Goal: Task Accomplishment & Management: Complete application form

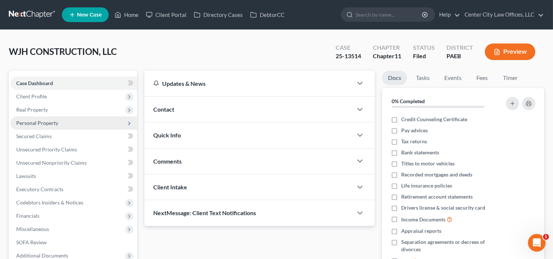
click at [38, 123] on span "Personal Property" at bounding box center [37, 123] width 42 height 6
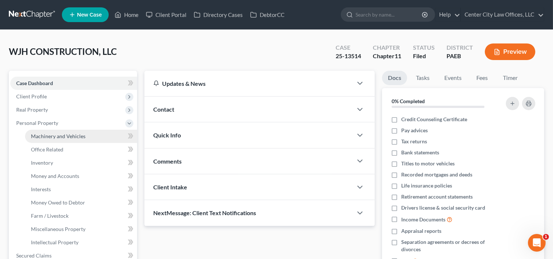
click at [52, 135] on span "Machinery and Vehicles" at bounding box center [58, 136] width 54 height 6
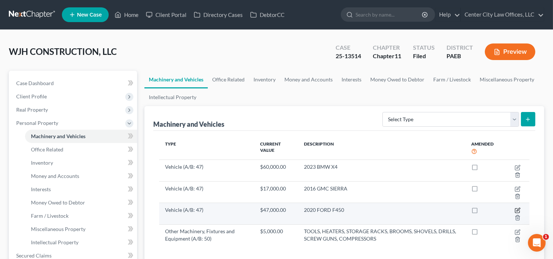
click at [518, 211] on icon "button" at bounding box center [517, 210] width 6 height 6
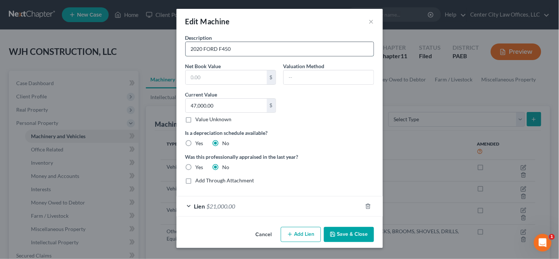
click at [225, 47] on input "2020 FORD F450" at bounding box center [280, 49] width 188 height 14
type input "2020 FORD F550"
click at [312, 72] on input "text" at bounding box center [329, 77] width 90 height 14
type input "OWNER"
click at [305, 204] on div "Lien $21,000.00" at bounding box center [269, 206] width 186 height 20
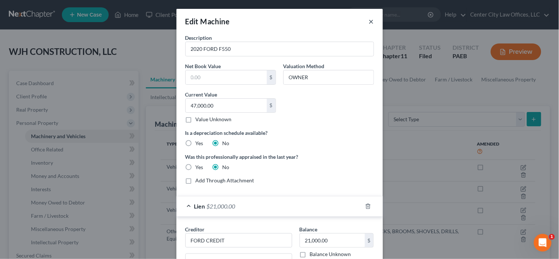
click at [369, 21] on button "×" at bounding box center [371, 21] width 5 height 9
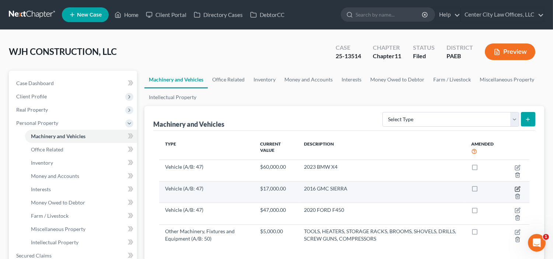
click at [517, 189] on icon "button" at bounding box center [517, 187] width 3 height 3
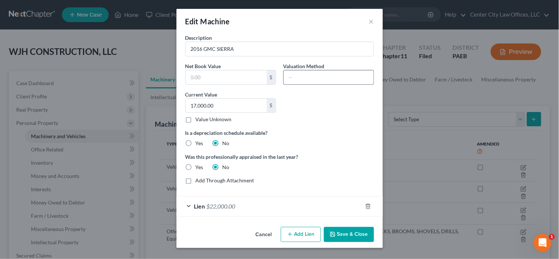
click at [310, 77] on input "text" at bounding box center [329, 77] width 90 height 14
type input "owner"
click at [242, 77] on input "text" at bounding box center [226, 77] width 81 height 14
type input "15,000"
click at [343, 234] on button "Save & Close" at bounding box center [349, 234] width 50 height 15
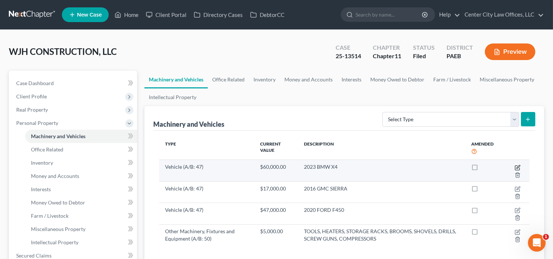
click at [515, 168] on icon "button" at bounding box center [517, 167] width 4 height 4
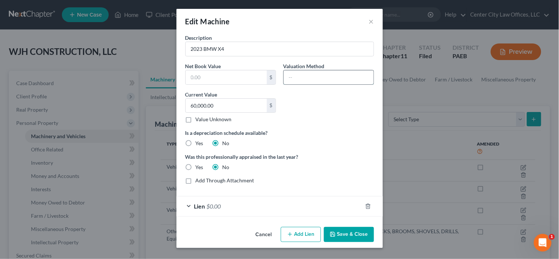
click at [314, 74] on input "text" at bounding box center [329, 77] width 90 height 14
type input "o"
type input "k"
type input "KBB"
click at [320, 203] on div "Lien $0.00" at bounding box center [269, 206] width 186 height 20
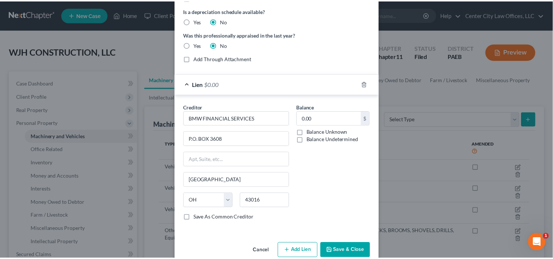
scroll to position [123, 0]
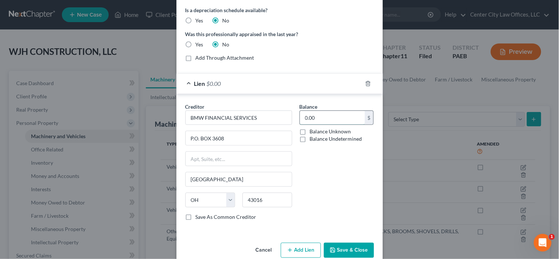
click at [327, 116] on input "0.00" at bounding box center [332, 118] width 65 height 14
type input "50,000"
click at [341, 248] on button "Save & Close" at bounding box center [349, 250] width 50 height 15
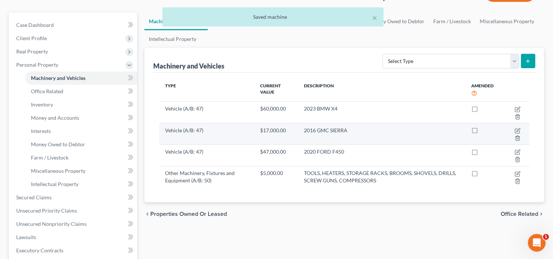
scroll to position [61, 0]
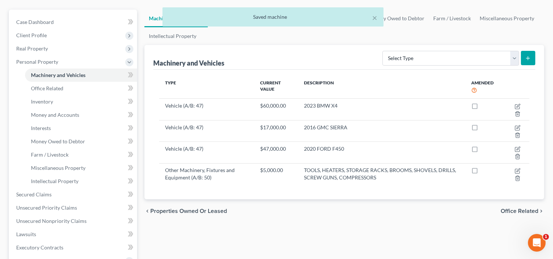
click at [518, 210] on span "Office Related" at bounding box center [519, 211] width 38 height 6
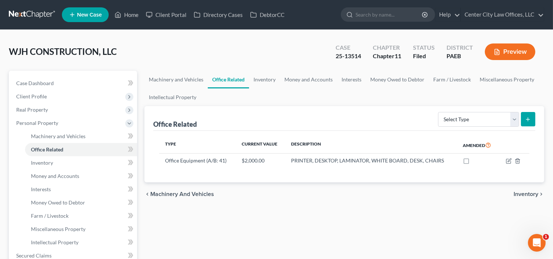
click at [518, 194] on span "Inventory" at bounding box center [525, 194] width 25 height 6
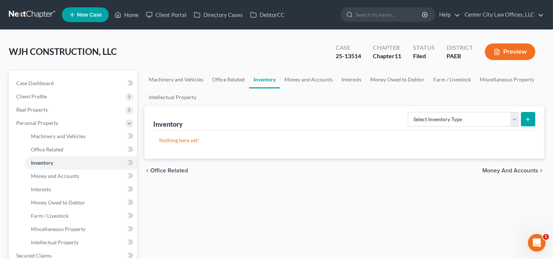
click at [506, 170] on span "Money and Accounts" at bounding box center [510, 171] width 56 height 6
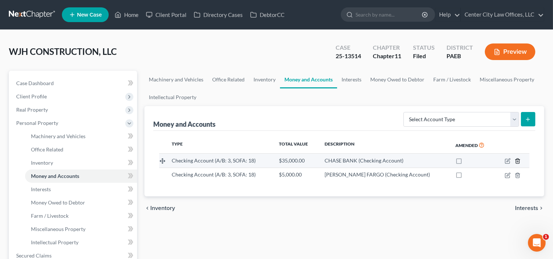
click at [518, 159] on polyline "button" at bounding box center [517, 159] width 4 height 0
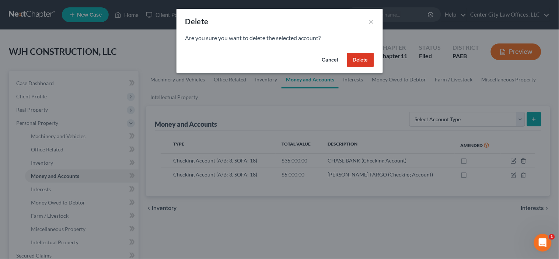
click at [369, 64] on button "Delete" at bounding box center [360, 60] width 27 height 15
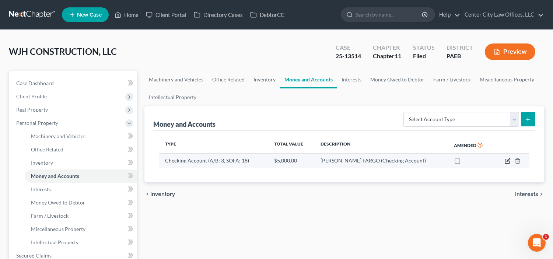
click at [506, 161] on icon "button" at bounding box center [507, 161] width 6 height 6
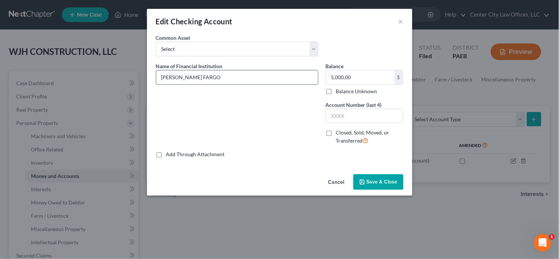
click at [250, 77] on input "[PERSON_NAME] FARGO" at bounding box center [237, 77] width 162 height 14
type input "[PERSON_NAME] FARGO DIP"
click at [369, 177] on button "Save & Close" at bounding box center [378, 181] width 50 height 15
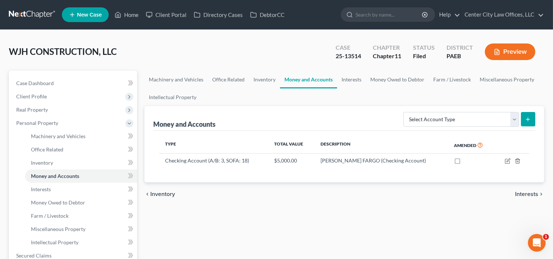
click at [525, 194] on span "Interests" at bounding box center [526, 194] width 23 height 6
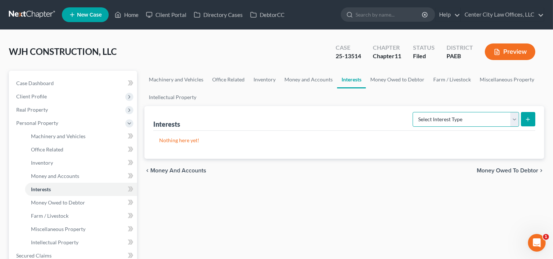
click at [514, 118] on select "Select Interest Type Bond (A/B: 16) Incorporated Business (A/B: 15) Insurance P…" at bounding box center [465, 119] width 106 height 15
click at [513, 219] on div "Machinery and Vehicles Office Related Inventory Money and Accounts Interests Mo…" at bounding box center [344, 250] width 407 height 359
click at [503, 170] on span "Money Owed to Debtor" at bounding box center [506, 171] width 61 height 6
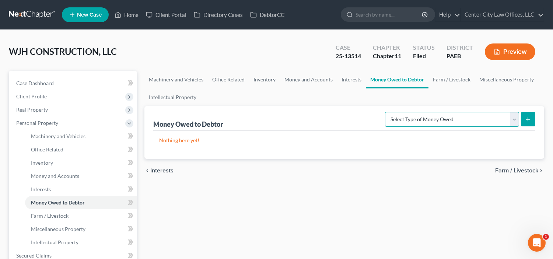
click at [513, 117] on select "Select Type of Money Owed Accounts Receivable (A/B: 11) Causes of Action Agains…" at bounding box center [452, 119] width 134 height 15
select select "accounts_receivable"
click at [387, 112] on select "Select Type of Money Owed Accounts Receivable (A/B: 11) Causes of Action Agains…" at bounding box center [452, 119] width 134 height 15
click at [528, 112] on button "submit" at bounding box center [528, 119] width 14 height 14
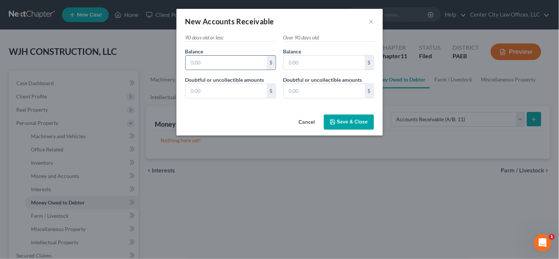
click at [229, 60] on input "text" at bounding box center [226, 63] width 81 height 14
type input "5,000.00"
click at [239, 92] on input "text" at bounding box center [226, 91] width 81 height 14
type input "5,000.00"
click at [334, 122] on icon "button" at bounding box center [333, 122] width 6 height 6
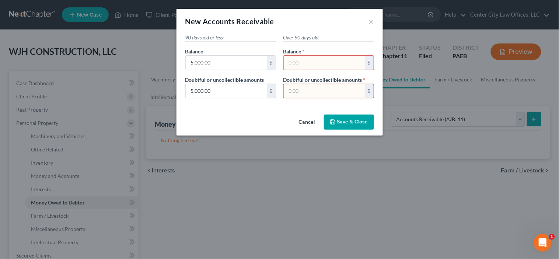
click at [297, 63] on input "text" at bounding box center [324, 63] width 81 height 14
type input "0.00"
click at [304, 90] on input "text" at bounding box center [324, 91] width 81 height 14
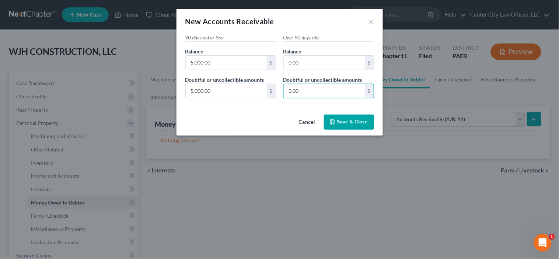
type input "0.00"
click at [353, 121] on span "Save & Close" at bounding box center [352, 122] width 31 height 6
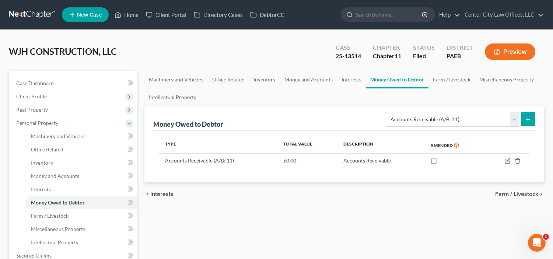
click at [512, 195] on span "Farm / Livestock" at bounding box center [516, 194] width 43 height 6
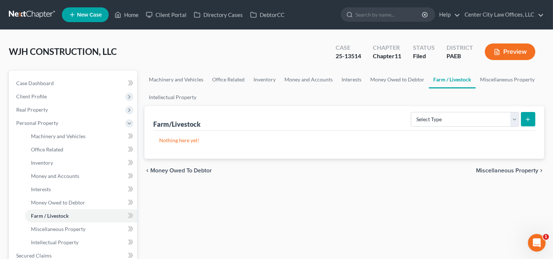
click at [499, 171] on span "Miscellaneous Property" at bounding box center [507, 171] width 62 height 6
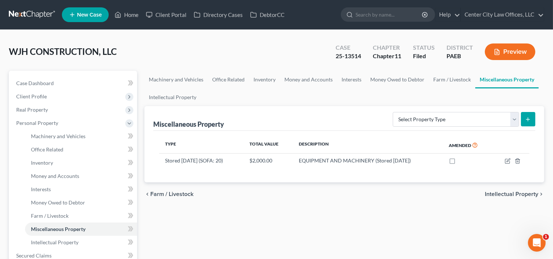
click at [500, 194] on span "Intellectual Property" at bounding box center [511, 194] width 53 height 6
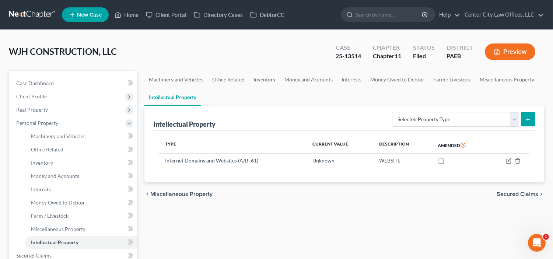
click at [500, 194] on span "Secured Claims" at bounding box center [517, 194] width 42 height 6
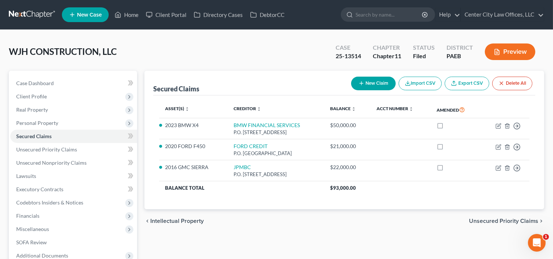
click at [492, 221] on span "Unsecured Priority Claims" at bounding box center [503, 221] width 69 height 6
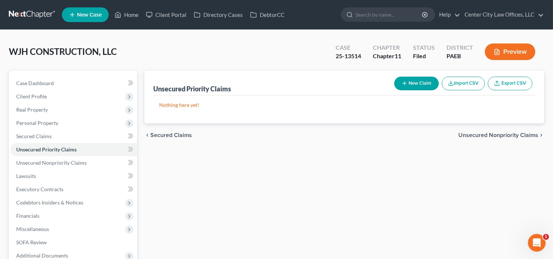
click at [473, 132] on span "Unsecured Nonpriority Claims" at bounding box center [498, 135] width 80 height 6
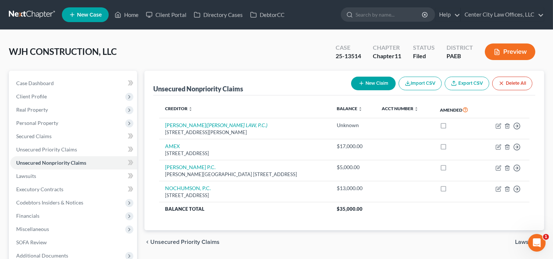
click at [382, 81] on button "New Claim" at bounding box center [373, 84] width 45 height 14
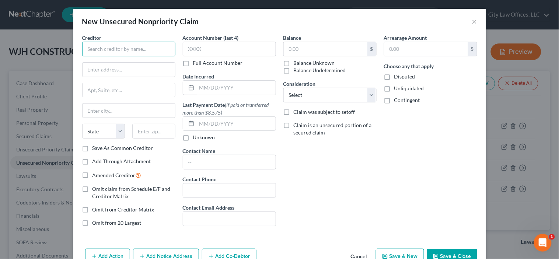
click at [146, 50] on input "text" at bounding box center [128, 49] width 93 height 15
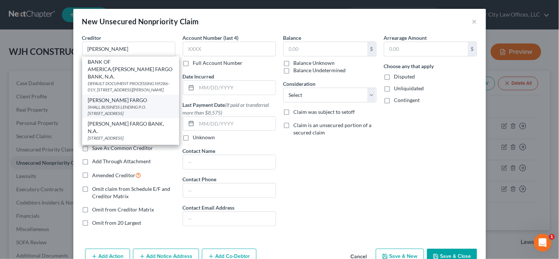
click at [120, 99] on div "[PERSON_NAME] FARGO" at bounding box center [130, 99] width 85 height 7
type input "[PERSON_NAME] FARGO"
type input "SMALL BUSINESS LENDING"
type input "P.O. BOX 5511"
type input "[GEOGRAPHIC_DATA]"
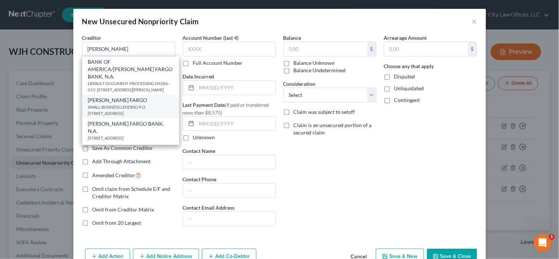
select select "43"
type input "57117"
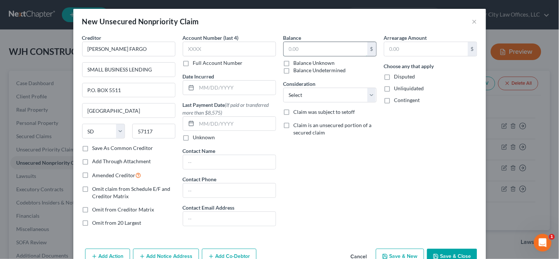
click at [289, 49] on input "text" at bounding box center [326, 49] width 84 height 14
type input "2,000.00"
click at [323, 91] on select "Select Cable / Satellite Services Collection Agency Credit Card Debt Debt Couns…" at bounding box center [329, 95] width 93 height 15
select select "2"
click at [283, 88] on select "Select Cable / Satellite Services Collection Agency Credit Card Debt Debt Couns…" at bounding box center [329, 95] width 93 height 15
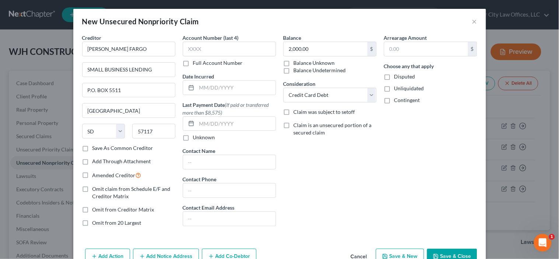
click at [193, 137] on label "Unknown" at bounding box center [204, 137] width 22 height 7
click at [196, 137] on input "Unknown" at bounding box center [198, 136] width 5 height 5
checkbox input "true"
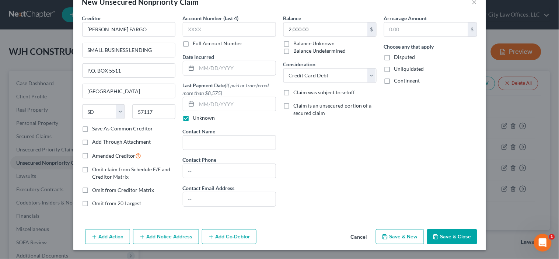
click at [450, 233] on button "Save & Close" at bounding box center [452, 236] width 50 height 15
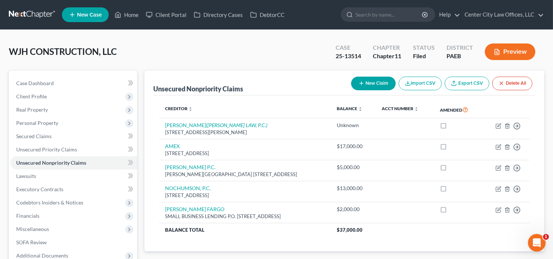
click at [389, 83] on button "New Claim" at bounding box center [373, 84] width 45 height 14
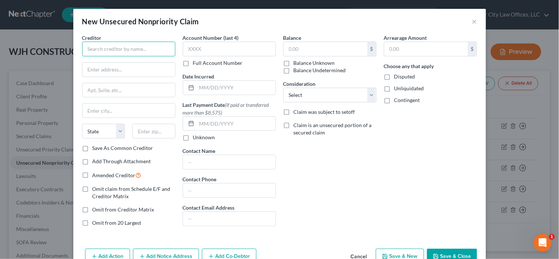
click at [152, 47] on input "text" at bounding box center [128, 49] width 93 height 15
type input "LA88REMOD, INC."
click at [298, 47] on input "text" at bounding box center [326, 49] width 84 height 14
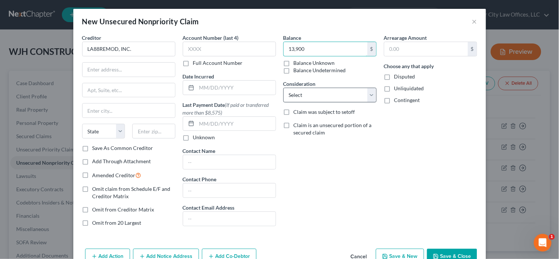
type input "13,900"
click at [323, 94] on select "Select Cable / Satellite Services Collection Agency Credit Card Debt Debt Couns…" at bounding box center [329, 95] width 93 height 15
select select "15"
click at [283, 88] on select "Select Cable / Satellite Services Collection Agency Credit Card Debt Debt Couns…" at bounding box center [329, 95] width 93 height 15
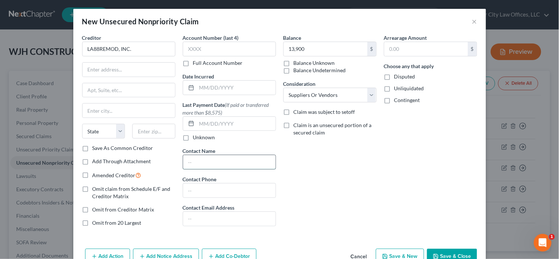
click at [238, 161] on input "text" at bounding box center [229, 162] width 92 height 14
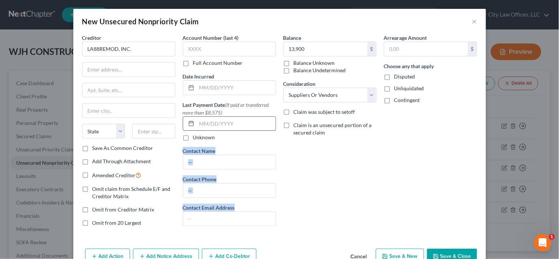
drag, startPoint x: 246, startPoint y: 235, endPoint x: 228, endPoint y: 117, distance: 119.1
click at [228, 117] on div "Creditor * LA88REMOD, INC. State [US_STATE] AK AR AZ CA CO CT DE DC [GEOGRAPHIC…" at bounding box center [279, 140] width 412 height 212
click at [128, 69] on input "text" at bounding box center [128, 70] width 92 height 14
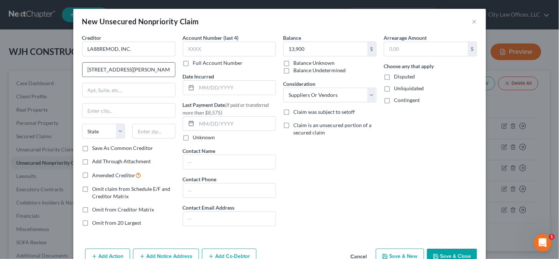
type input "[STREET_ADDRESS][PERSON_NAME]"
type input "UNIT C"
click at [105, 69] on input "[STREET_ADDRESS][PERSON_NAME]" at bounding box center [128, 70] width 92 height 14
type input "[STREET_ADDRESS][PERSON_NAME]"
click at [155, 131] on input "text" at bounding box center [153, 131] width 43 height 15
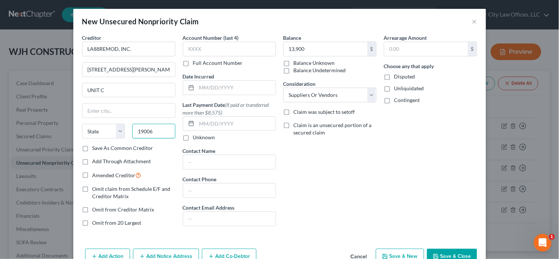
type input "19006"
type input "[GEOGRAPHIC_DATA]"
select select "39"
click at [92, 149] on label "Save As Common Creditor" at bounding box center [122, 147] width 61 height 7
click at [95, 149] on input "Save As Common Creditor" at bounding box center [97, 146] width 5 height 5
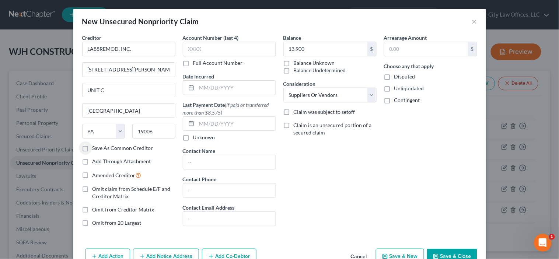
checkbox input "true"
click at [394, 78] on label "Disputed" at bounding box center [404, 76] width 21 height 7
click at [397, 78] on input "Disputed" at bounding box center [399, 75] width 5 height 5
checkbox input "true"
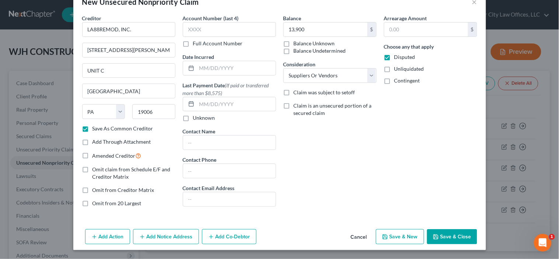
click at [390, 234] on button "Save & New" at bounding box center [400, 236] width 48 height 15
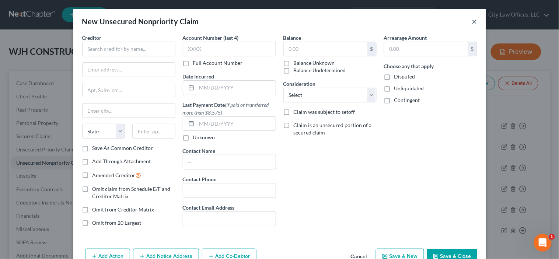
click at [472, 18] on button "×" at bounding box center [474, 21] width 5 height 9
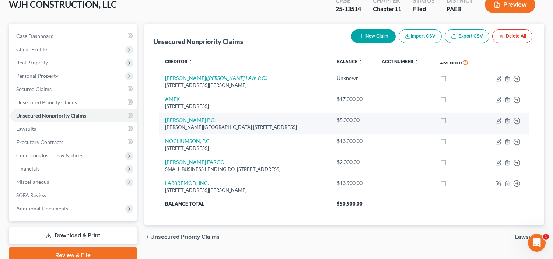
scroll to position [79, 0]
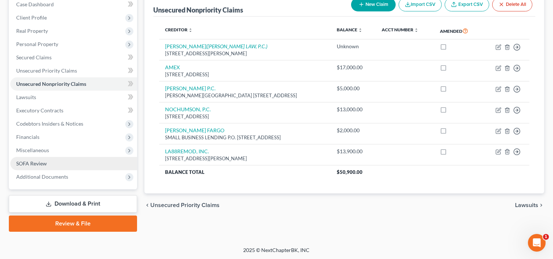
click at [32, 160] on span "SOFA Review" at bounding box center [31, 163] width 31 height 6
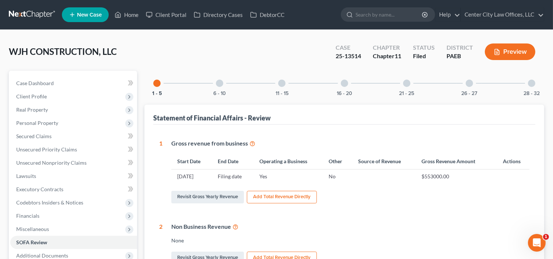
click at [344, 83] on div at bounding box center [344, 83] width 7 height 7
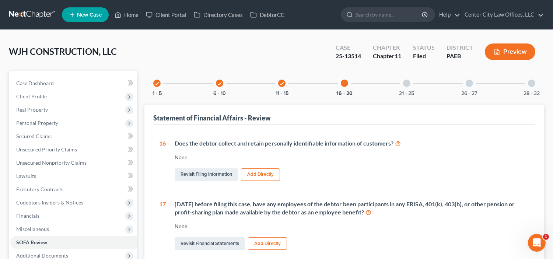
click at [404, 84] on div at bounding box center [406, 83] width 7 height 7
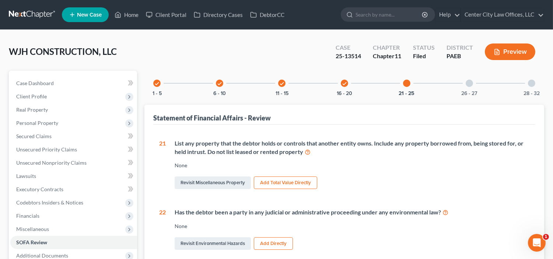
click at [471, 89] on div "26 - 27" at bounding box center [469, 83] width 25 height 25
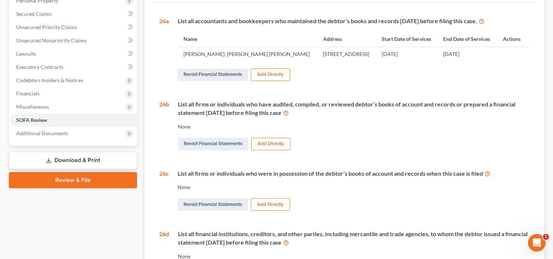
scroll to position [123, 0]
click at [217, 204] on link "Revisit Financial Statements" at bounding box center [212, 204] width 70 height 13
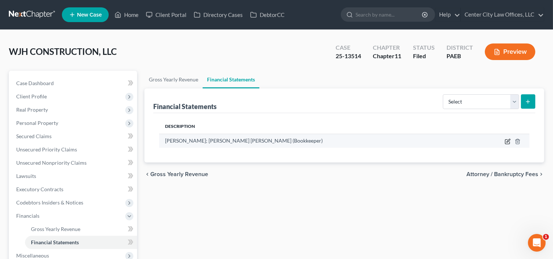
click at [506, 142] on icon "button" at bounding box center [507, 140] width 3 height 3
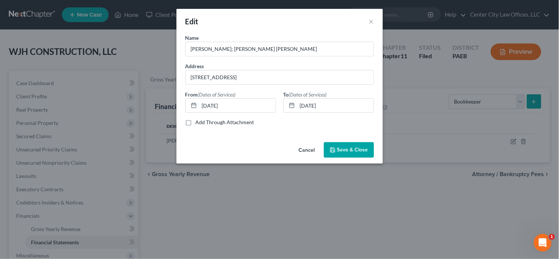
click at [344, 145] on button "Save & Close" at bounding box center [349, 149] width 50 height 15
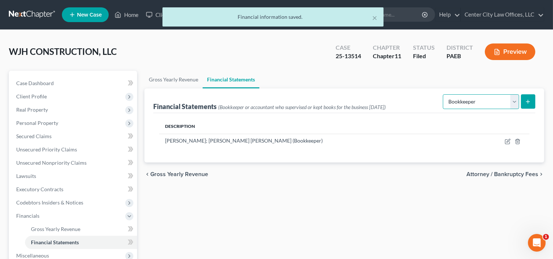
click at [512, 103] on select "Select Auditor Bookkeeper Creditor Pension Contribution Records Keeper Tax Cons…" at bounding box center [481, 101] width 76 height 15
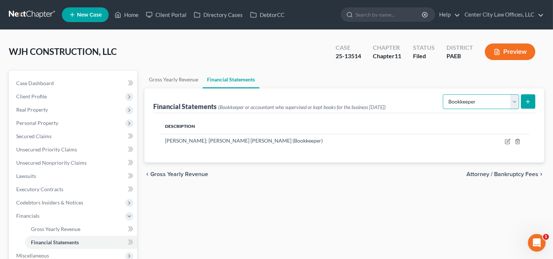
select select "records_keeper"
click at [443, 94] on select "Select Auditor Bookkeeper Creditor Pension Contribution Records Keeper Tax Cons…" at bounding box center [481, 101] width 76 height 15
click at [529, 100] on icon "submit" at bounding box center [528, 102] width 6 height 6
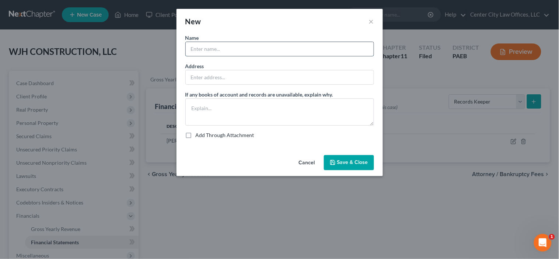
click at [265, 47] on input "text" at bounding box center [280, 49] width 188 height 14
type input "[PERSON_NAME]; [PERSON_NAME] [PERSON_NAME]"
click at [334, 159] on button "Save & Close" at bounding box center [349, 162] width 50 height 15
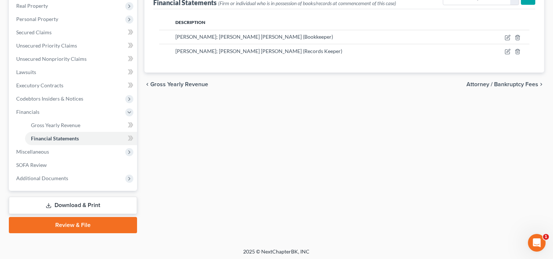
scroll to position [105, 0]
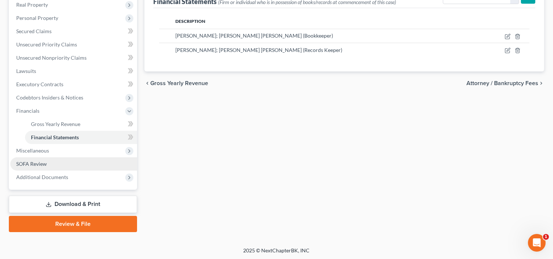
click at [36, 163] on span "SOFA Review" at bounding box center [31, 164] width 31 height 6
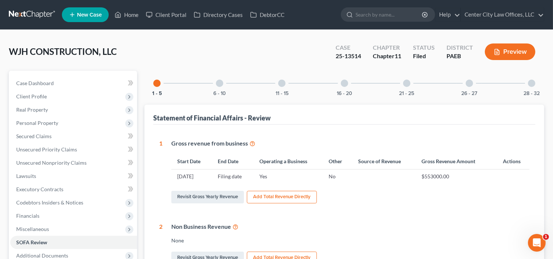
click at [405, 82] on div at bounding box center [406, 83] width 7 height 7
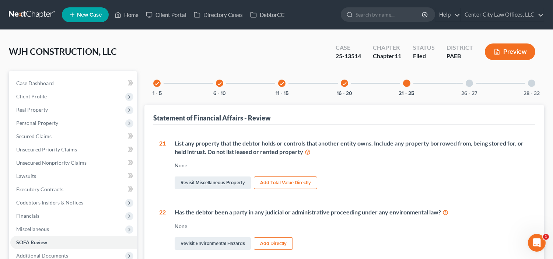
click at [465, 84] on div at bounding box center [468, 83] width 7 height 7
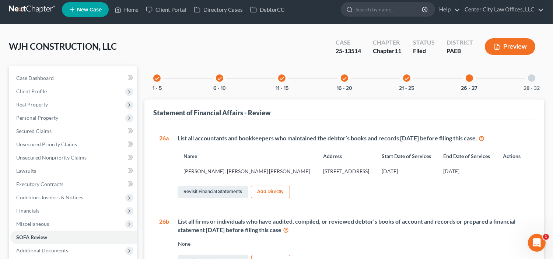
scroll to position [7, 0]
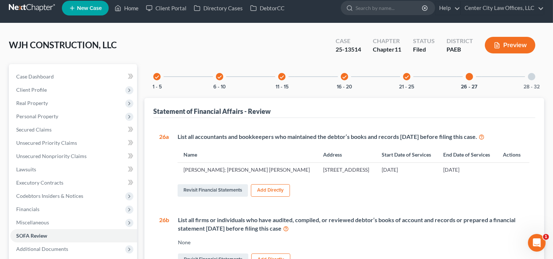
click at [532, 74] on div at bounding box center [531, 76] width 7 height 7
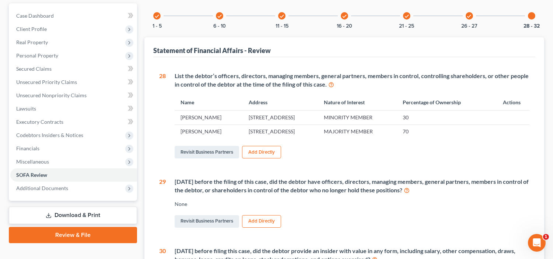
scroll to position [68, 0]
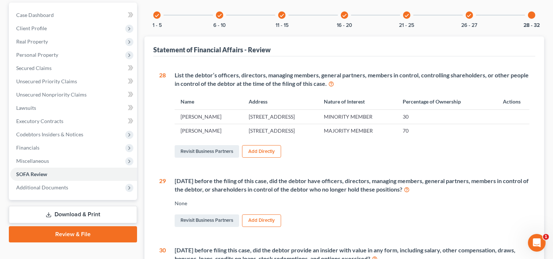
click at [171, 182] on div "[DATE] before the filing of this case, did the debtor have officers, directors,…" at bounding box center [347, 203] width 363 height 52
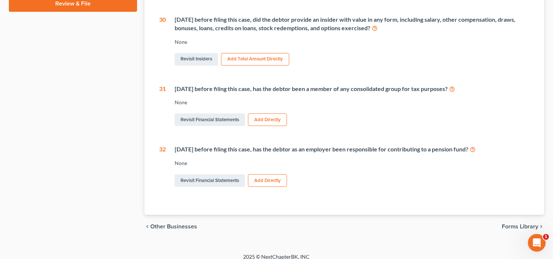
scroll to position [306, 0]
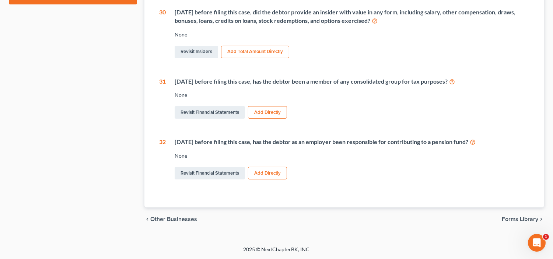
click at [525, 218] on span "Forms Library" at bounding box center [520, 219] width 36 height 6
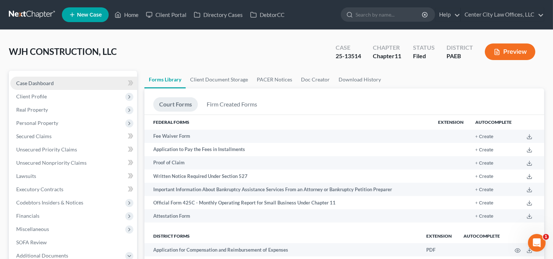
click at [53, 82] on link "Case Dashboard" at bounding box center [73, 83] width 127 height 13
